Goal: Information Seeking & Learning: Understand process/instructions

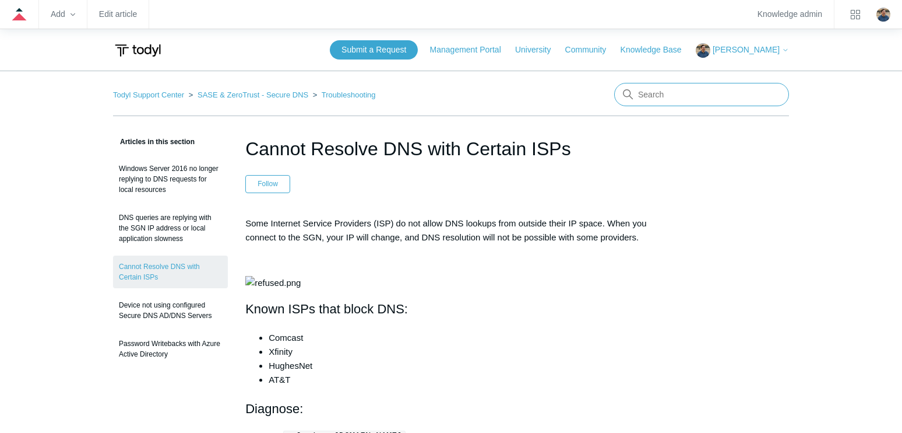
click at [668, 97] on input "Search" at bounding box center [701, 94] width 175 height 23
type input "ad ds"
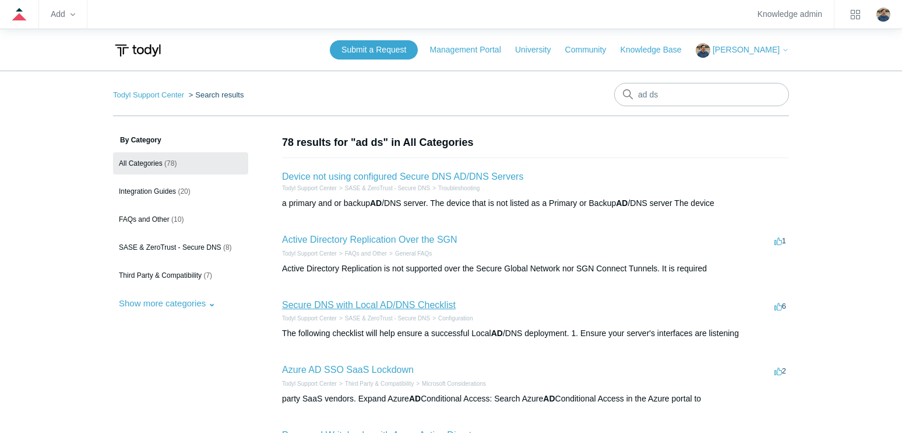
click at [379, 301] on link "Secure DNS with Local AD/DNS Checklist" at bounding box center [369, 305] width 174 height 10
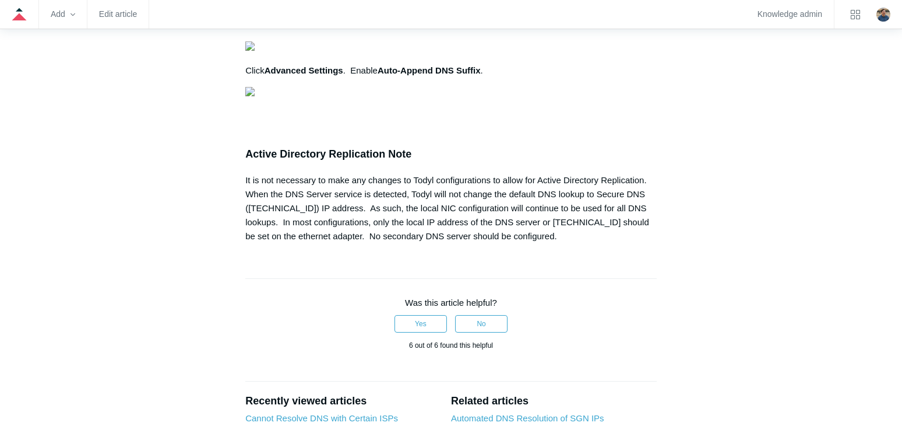
scroll to position [0, 324]
drag, startPoint x: 256, startPoint y: 271, endPoint x: 751, endPoint y: 332, distance: 499.2
copy pre "# Set the location to the registry Set-Location -Path "HKLM:\SYSTEM\CurrentCont…"
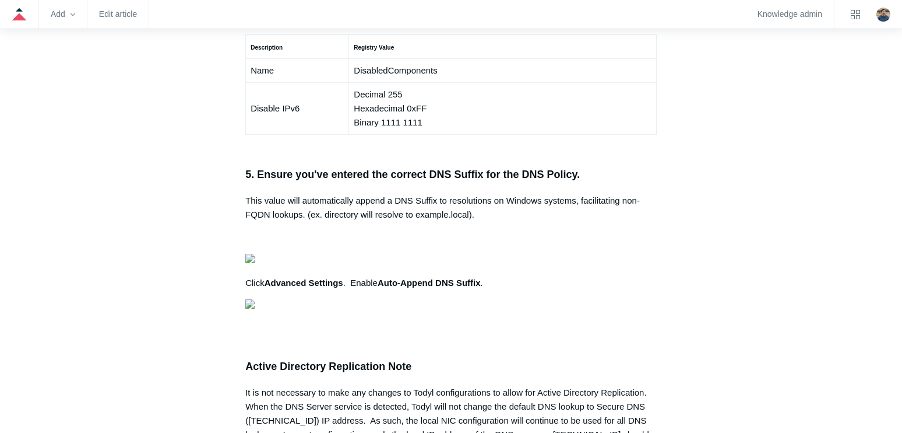
scroll to position [1049, 0]
